Goal: Find specific page/section: Find specific page/section

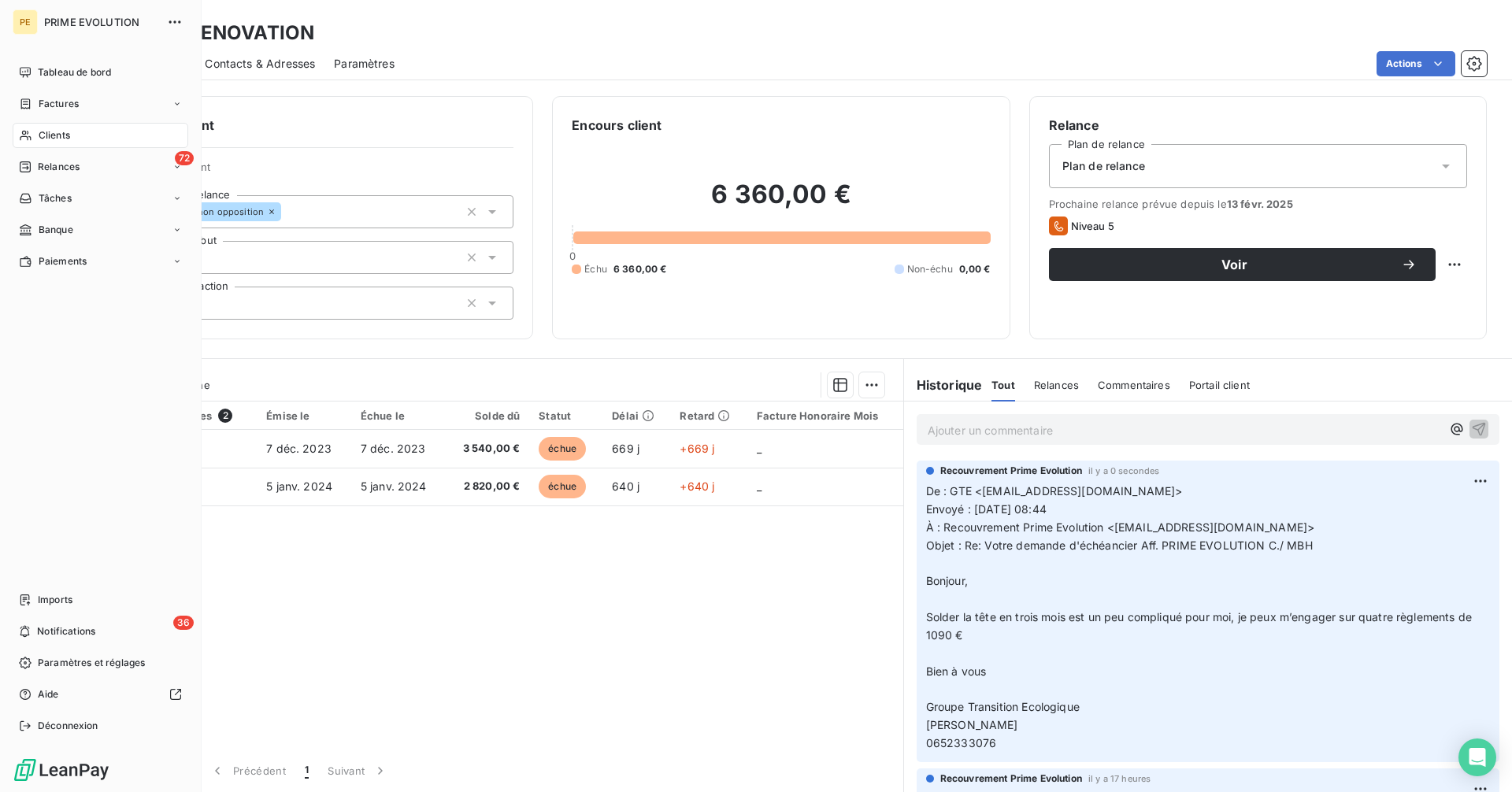
click at [58, 132] on span "Clients" at bounding box center [54, 135] width 32 height 14
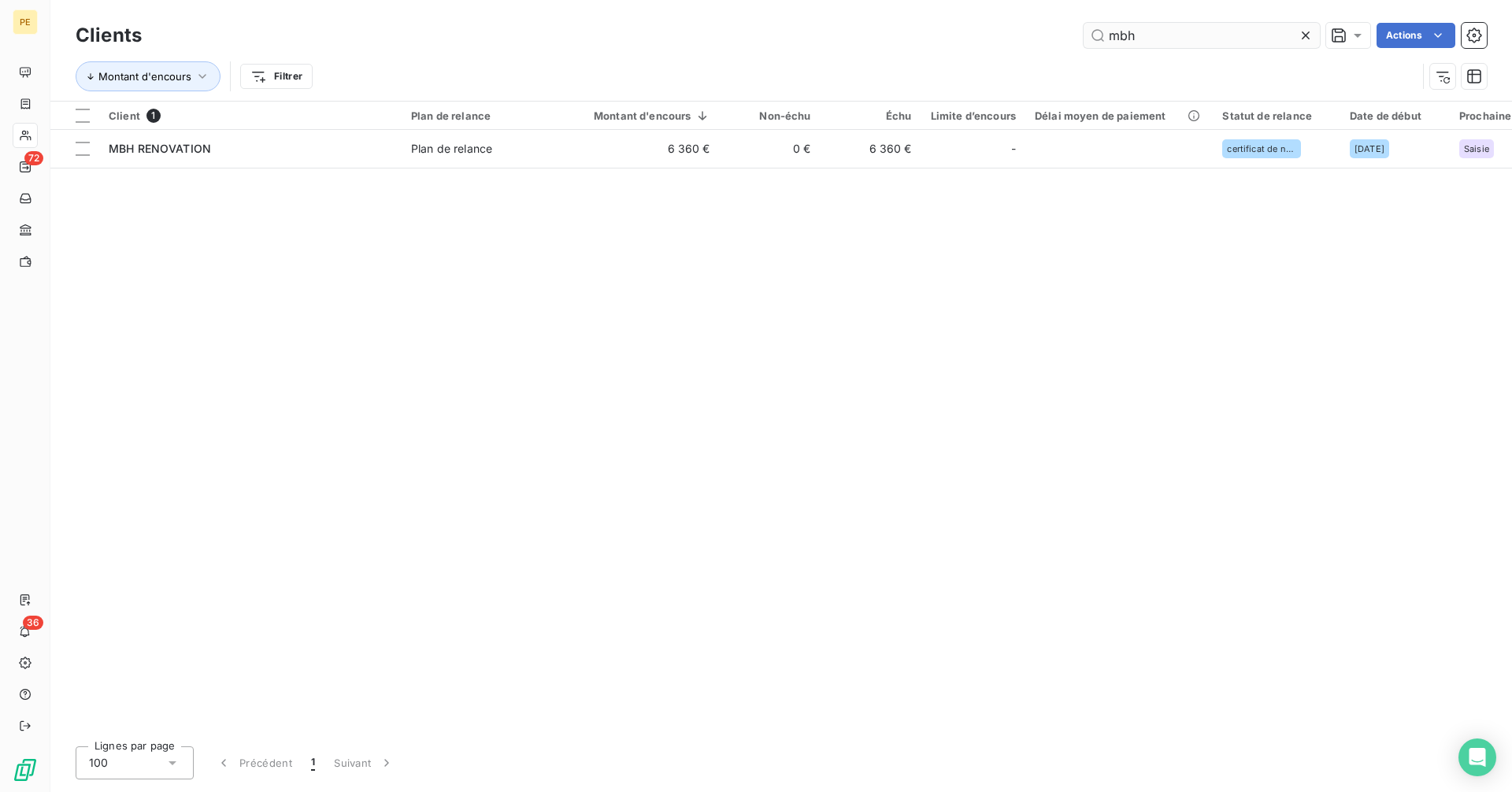
click at [1210, 40] on input "mbh" at bounding box center [1201, 35] width 236 height 25
click at [1207, 40] on input "mbh" at bounding box center [1201, 35] width 236 height 25
click at [1204, 39] on input "mbh" at bounding box center [1201, 35] width 236 height 25
click at [1198, 38] on input "mbh" at bounding box center [1201, 35] width 236 height 25
click at [1177, 37] on input "mbh" at bounding box center [1201, 35] width 236 height 25
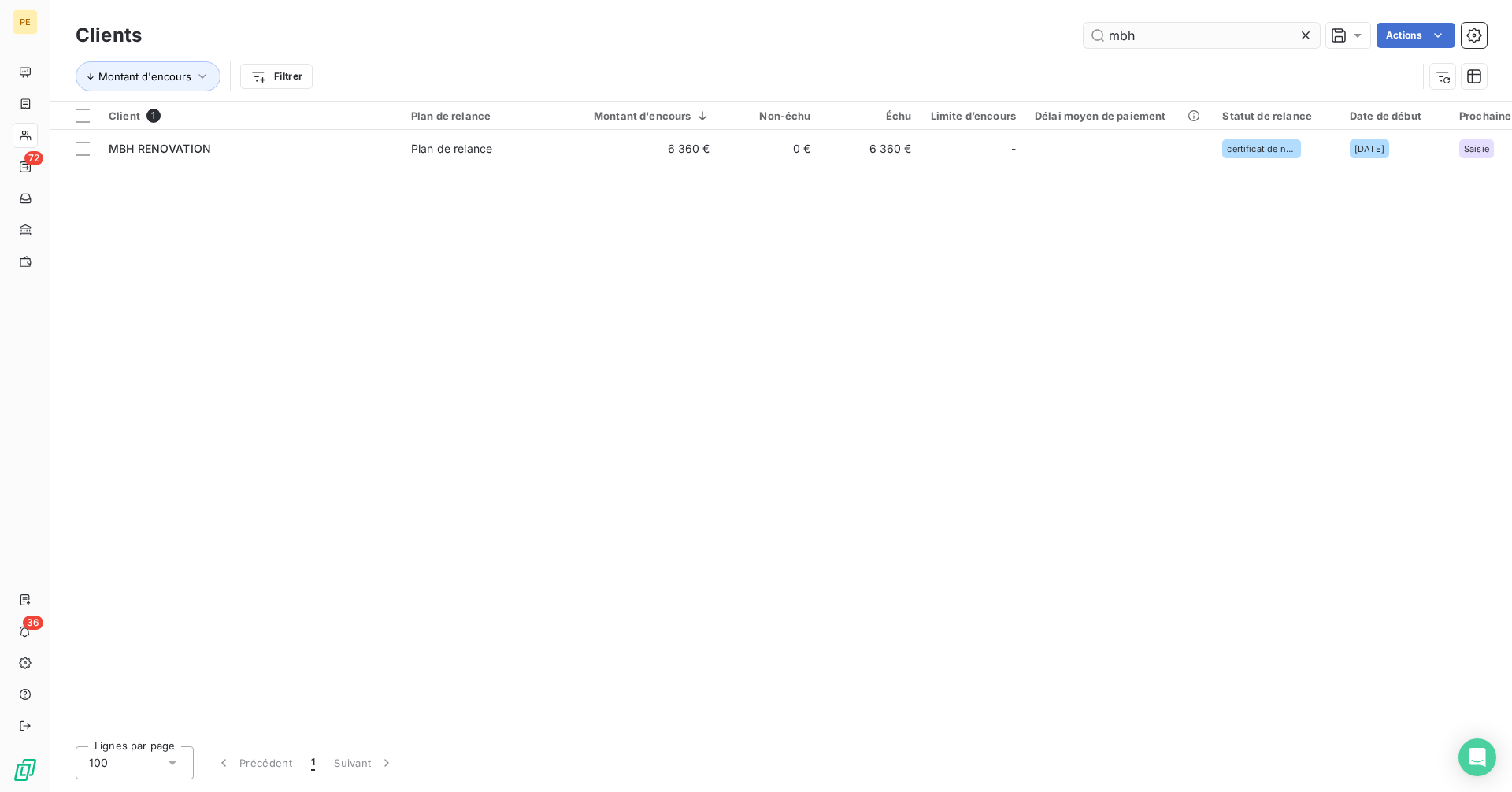
click at [1177, 37] on input "mbh" at bounding box center [1201, 35] width 236 height 25
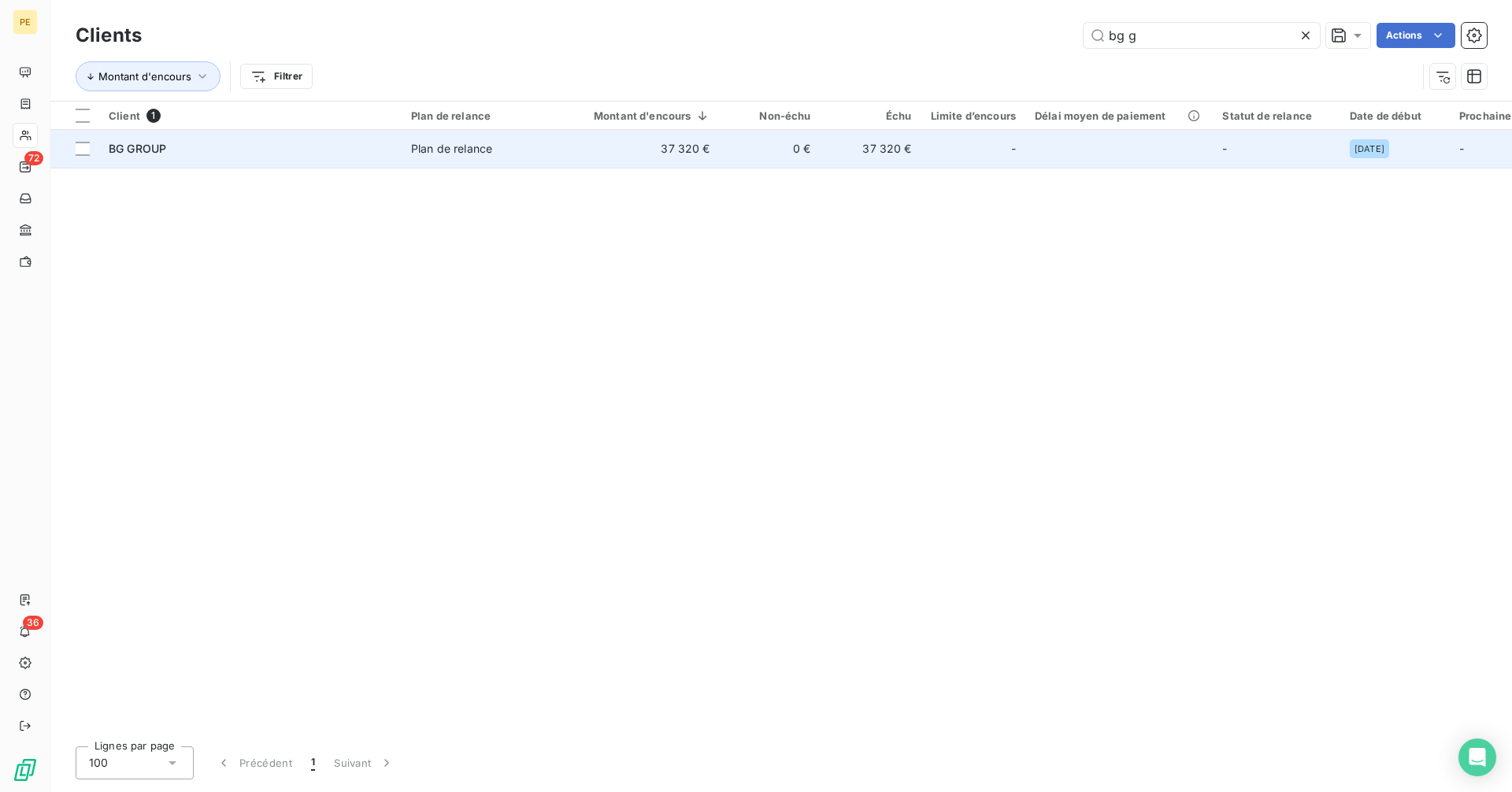
type input "bg g"
click at [974, 134] on td "-" at bounding box center [973, 148] width 104 height 37
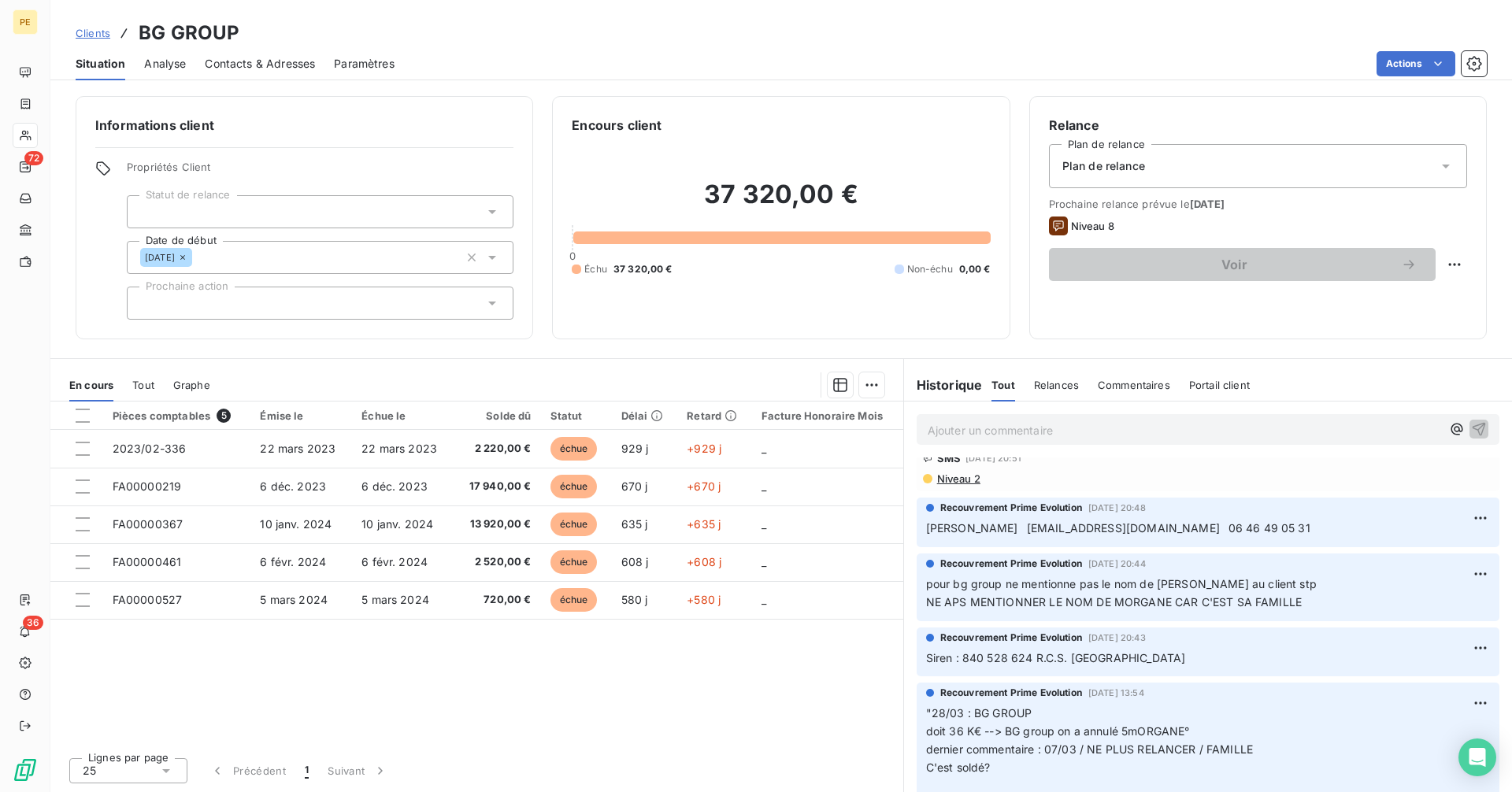
scroll to position [543, 0]
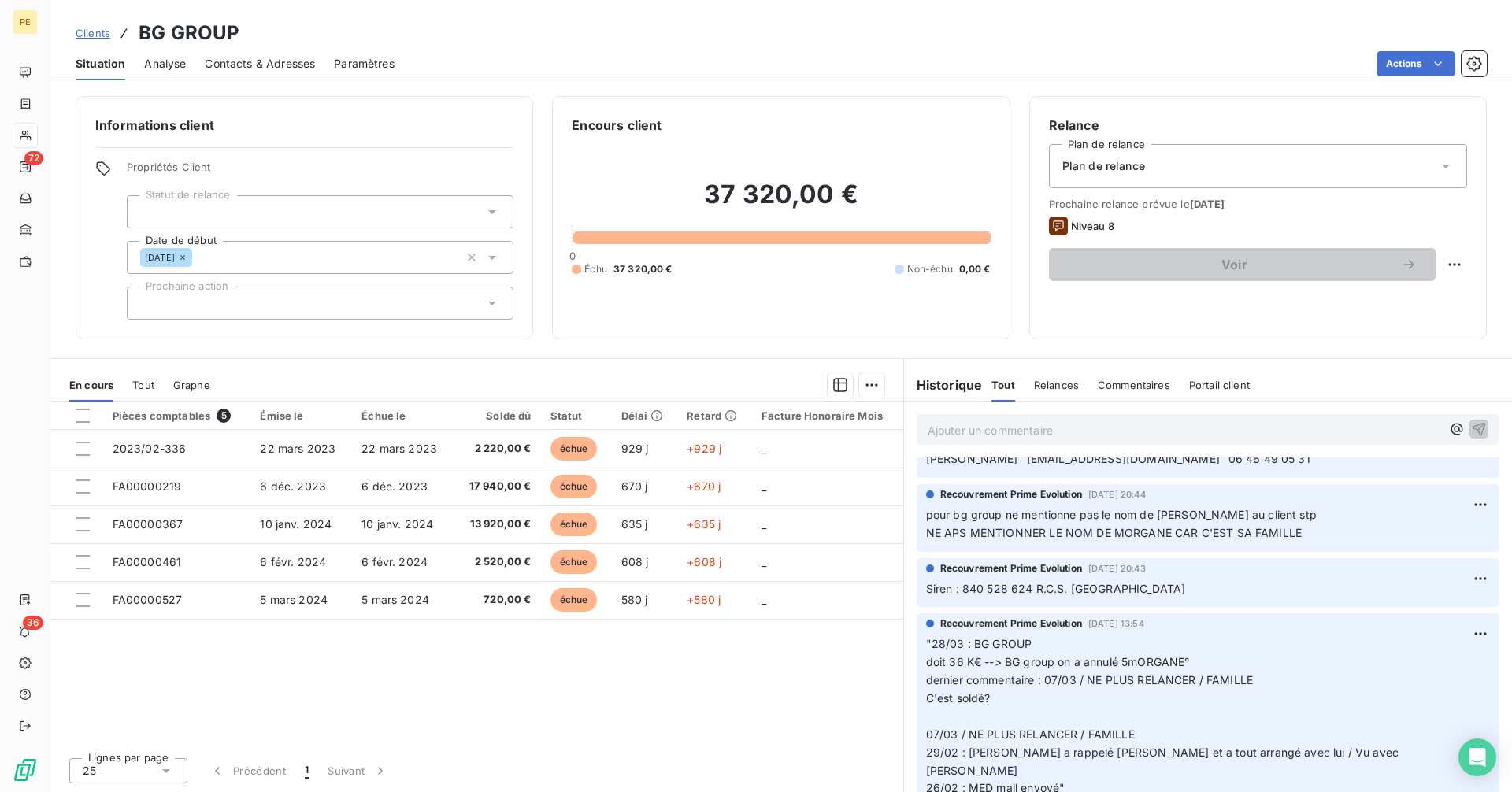
click at [1032, 581] on span "Siren : 840 528 624 R.C.S. [GEOGRAPHIC_DATA]" at bounding box center [1055, 588] width 260 height 13
click at [966, 581] on span "Siren : 840 528 624 R.C.S. [GEOGRAPHIC_DATA]" at bounding box center [1055, 588] width 260 height 13
copy span "840 528 624"
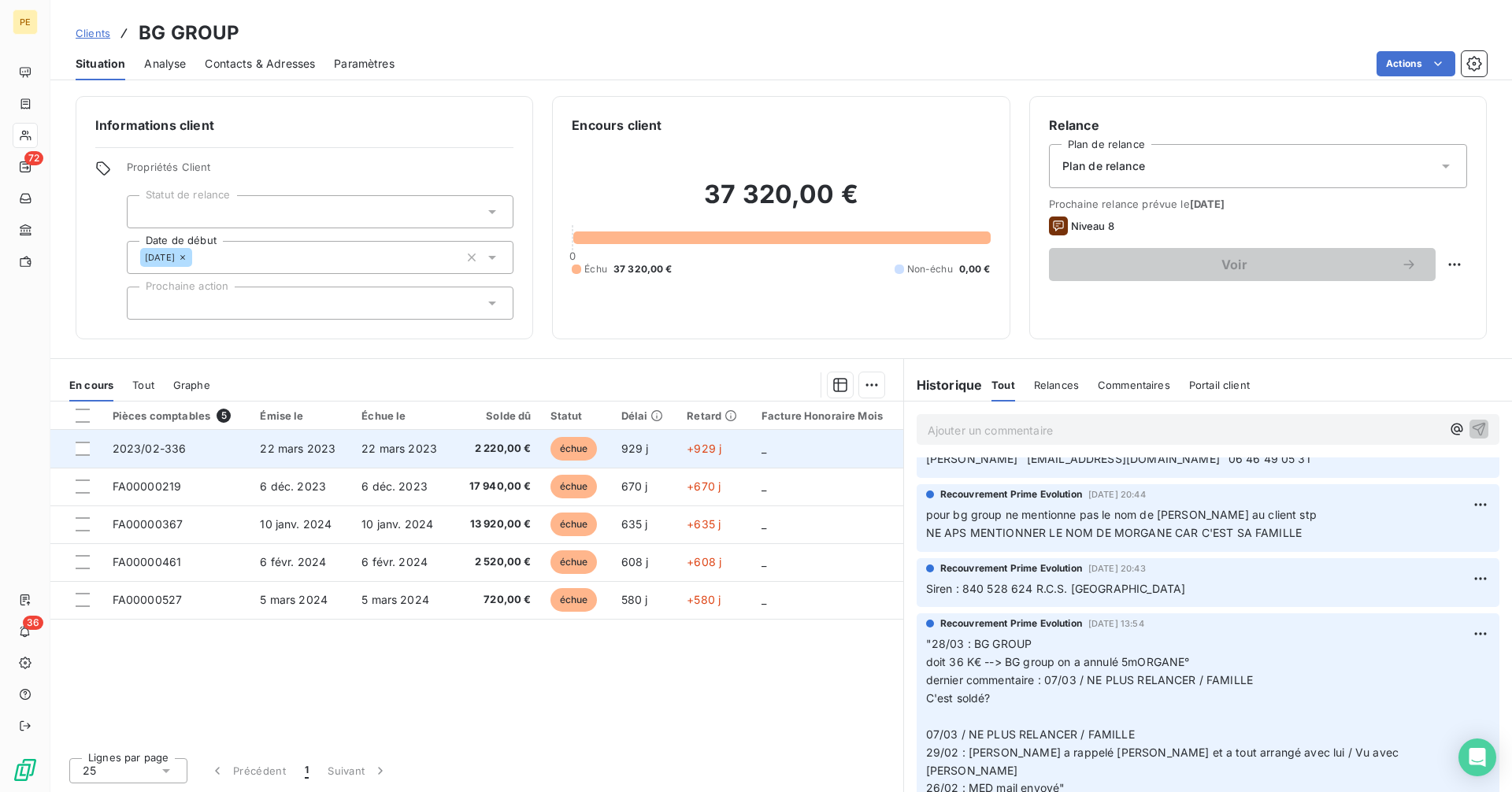
click at [411, 441] on span "22 mars 2023" at bounding box center [399, 448] width 76 height 13
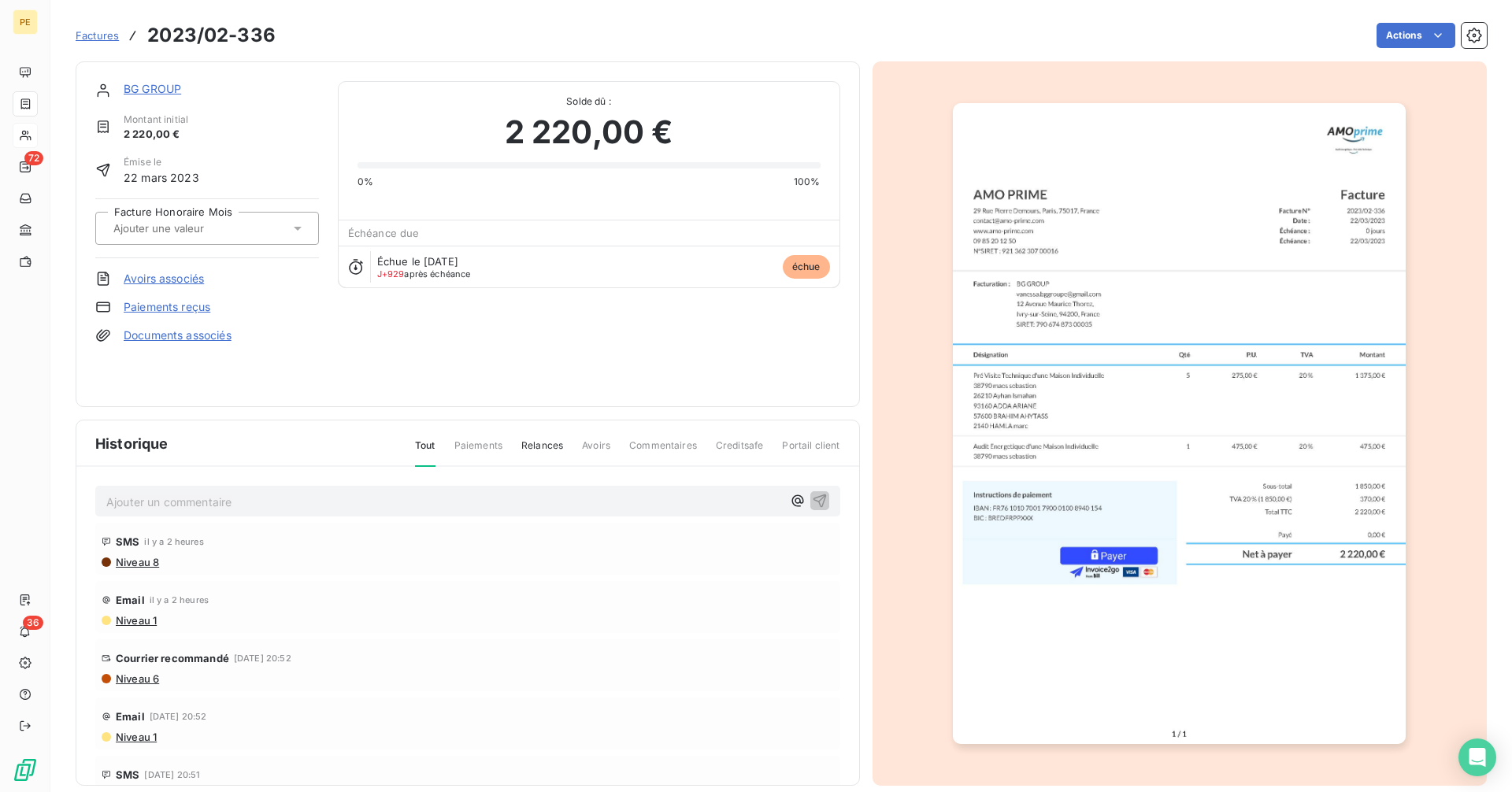
click at [1010, 374] on img "button" at bounding box center [1179, 424] width 453 height 641
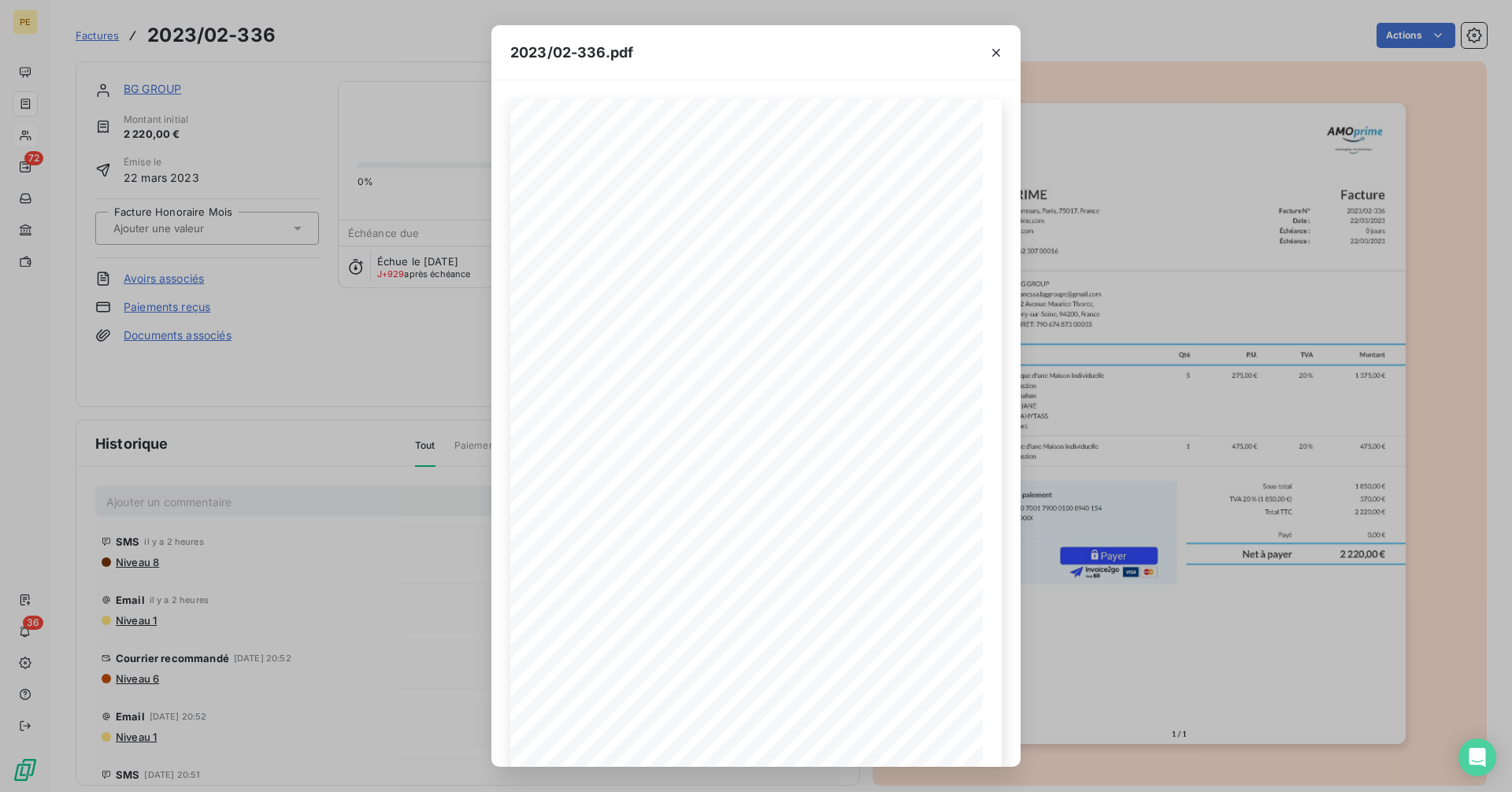
click at [389, 305] on div "2023/02-336.pdf Facture N° 2023/02-336 Date : [DATE] Échéance : 0 jours Échéanc…" at bounding box center [756, 396] width 1512 height 792
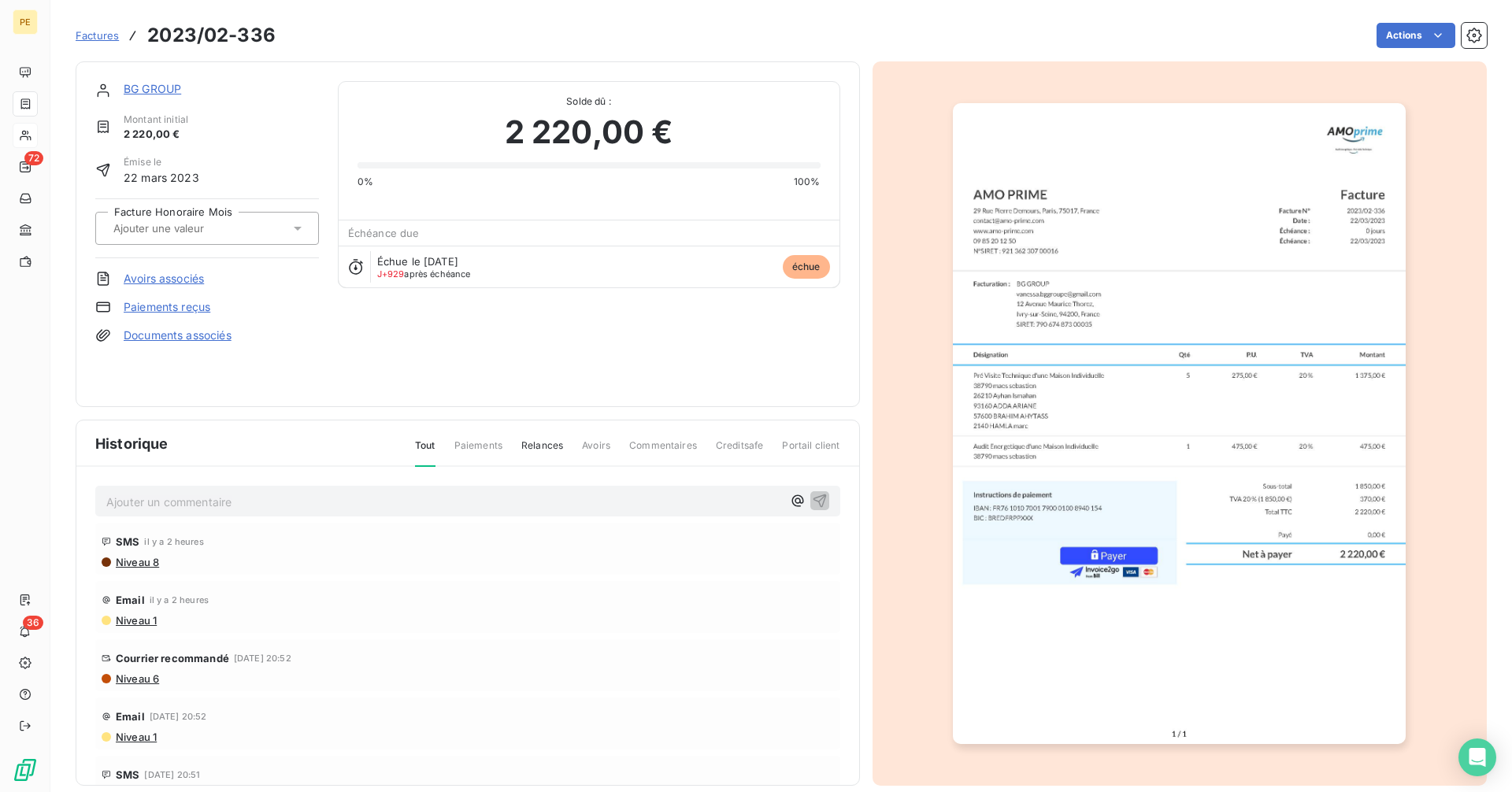
click at [164, 90] on link "BG GROUP" at bounding box center [153, 88] width 58 height 13
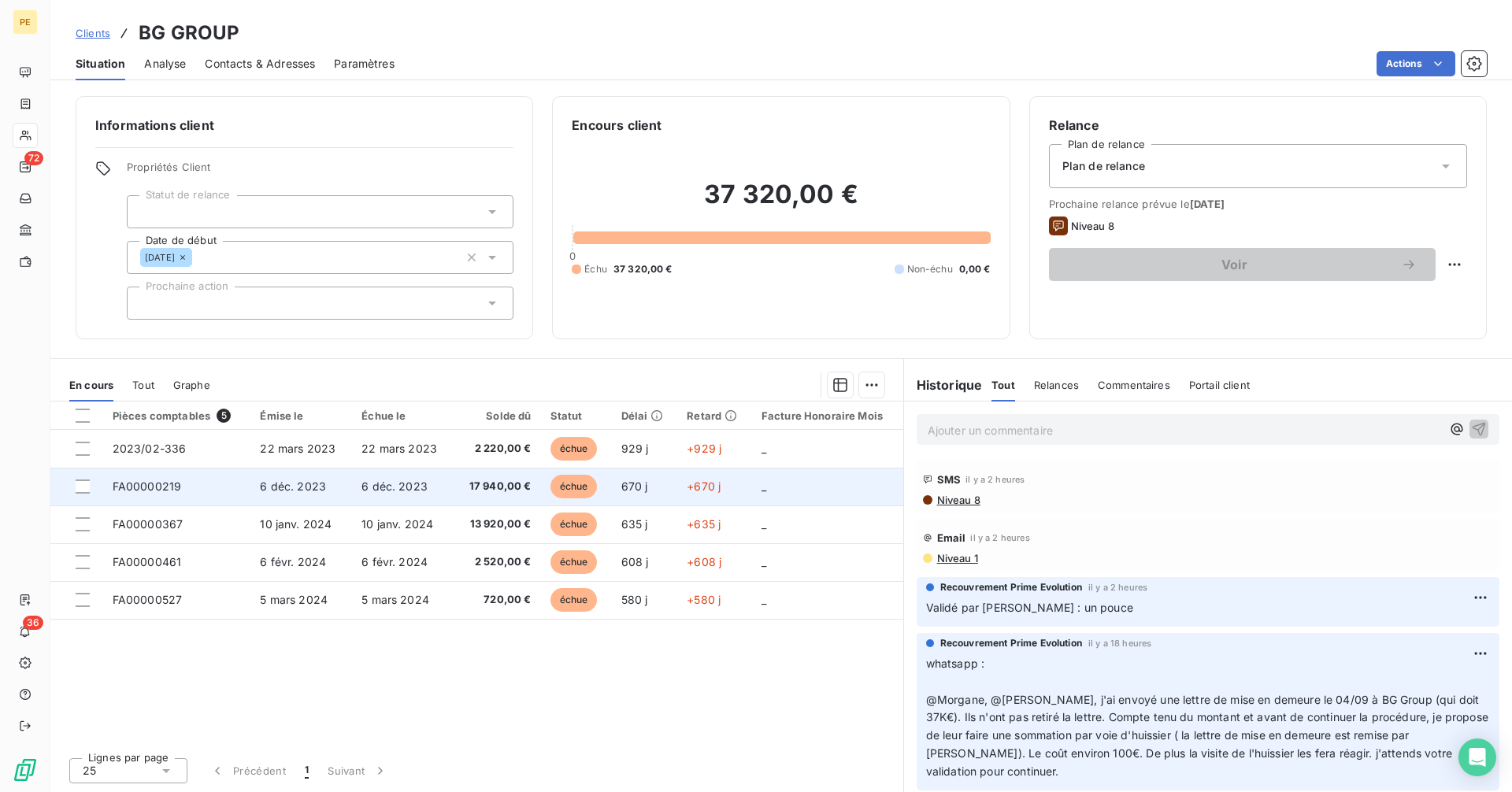
click at [428, 479] on td "6 déc. 2023" at bounding box center [403, 485] width 102 height 37
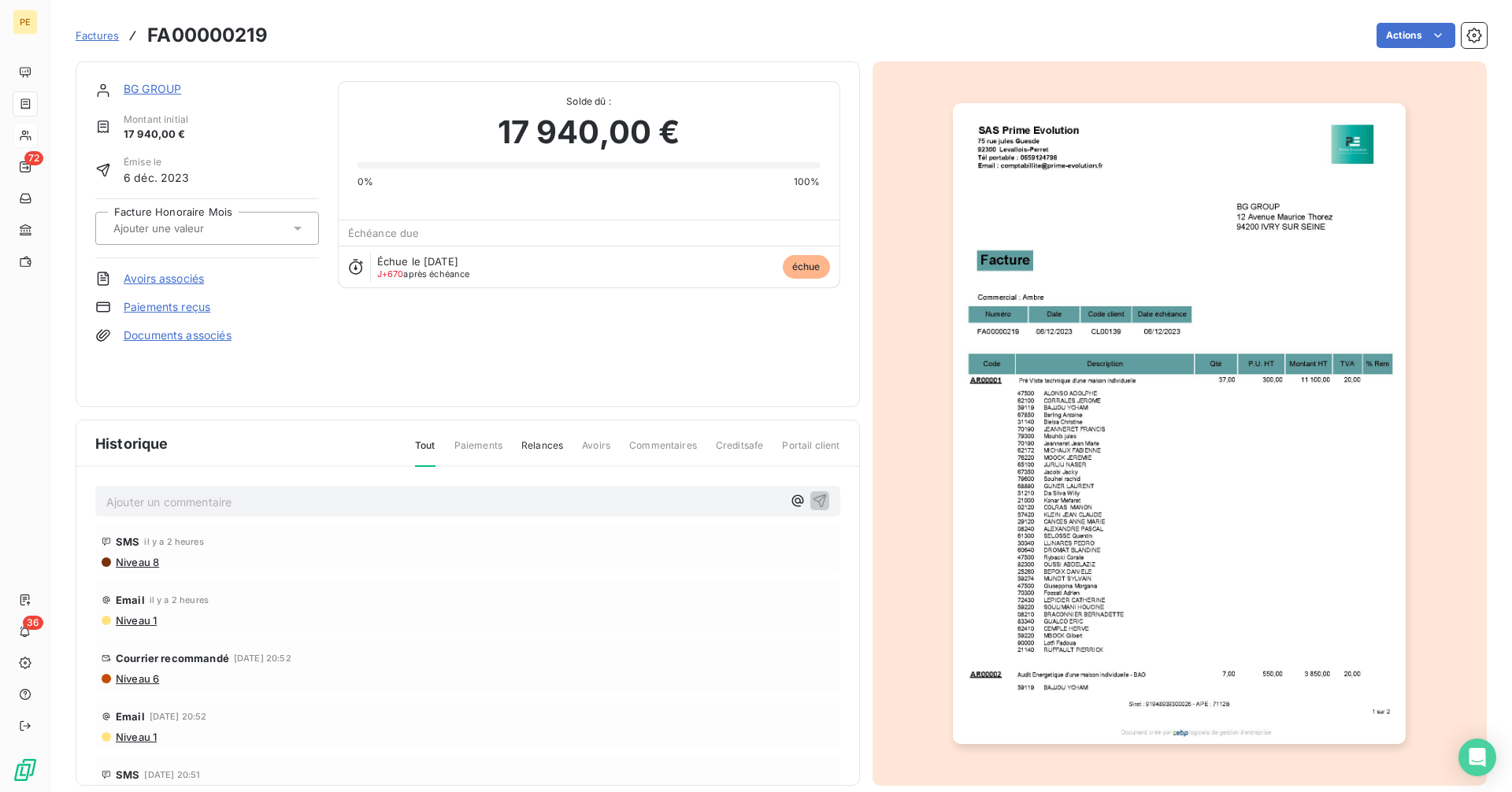
click at [980, 394] on img "button" at bounding box center [1179, 424] width 453 height 641
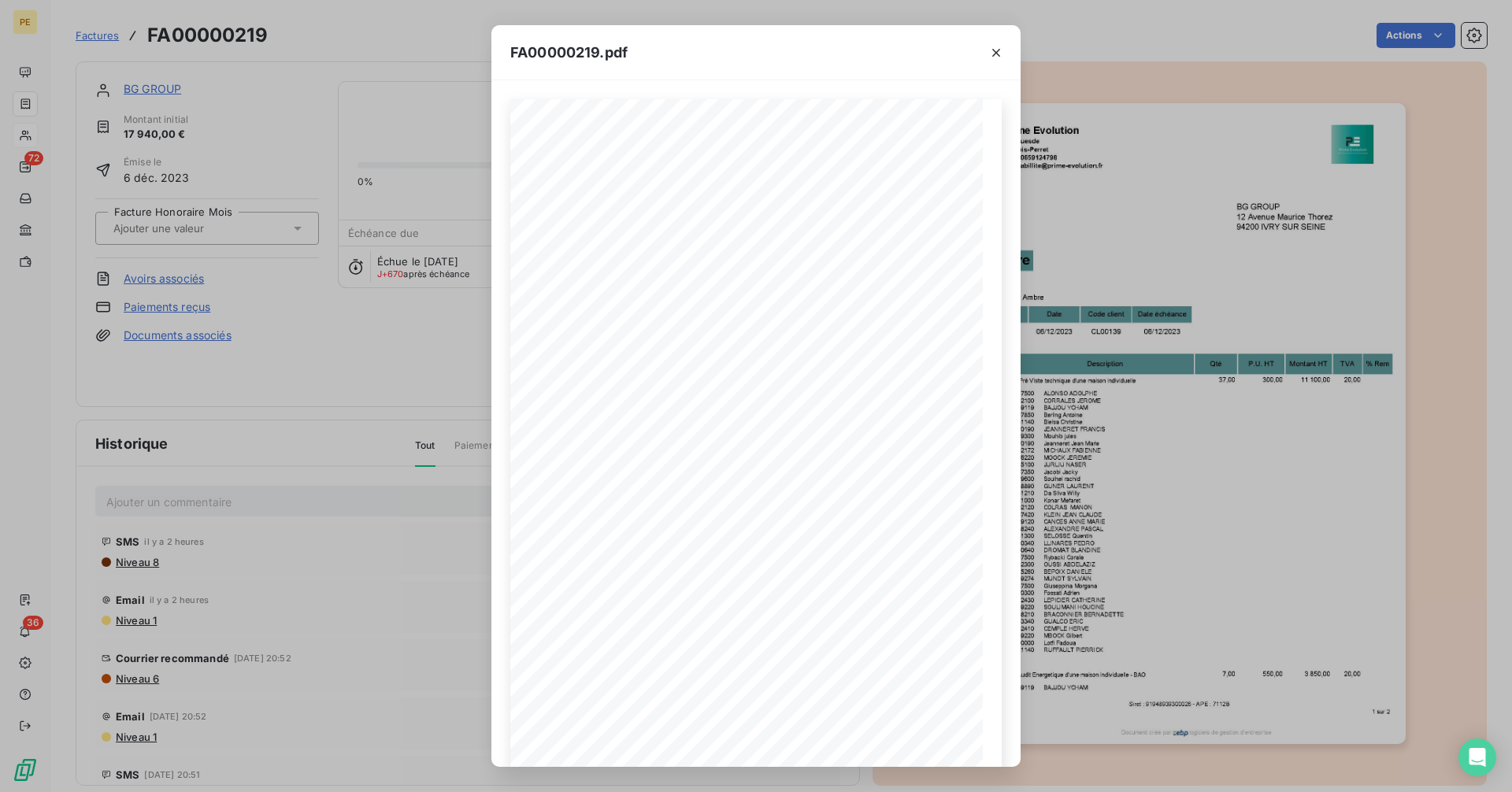
click at [395, 338] on div "FA00000219.pdf 0,00 € Siret : 91948939300026 - APE : 7112B 1 sur 2 BG GROUP [ST…" at bounding box center [756, 396] width 1512 height 792
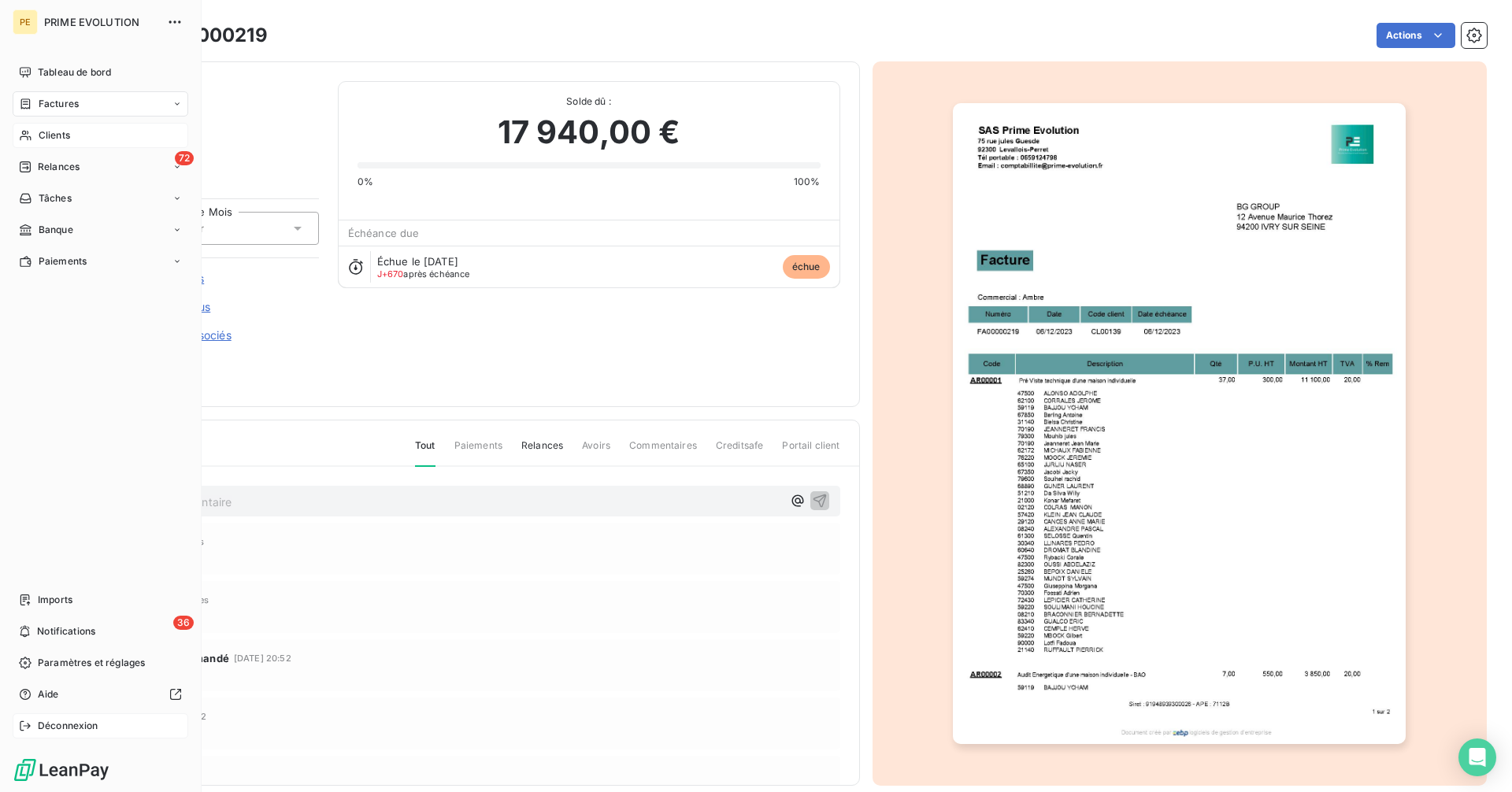
drag, startPoint x: 64, startPoint y: 722, endPoint x: 80, endPoint y: 719, distance: 16.3
click at [65, 722] on span "Déconnexion" at bounding box center [67, 725] width 60 height 14
